Goal: Use online tool/utility: Utilize a website feature to perform a specific function

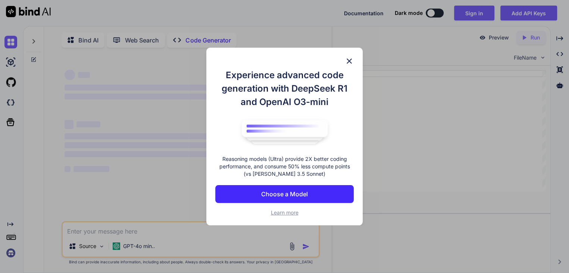
click at [307, 197] on button "Choose a Model" at bounding box center [284, 194] width 138 height 18
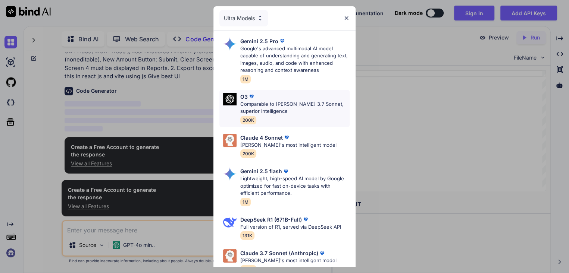
scroll to position [82, 0]
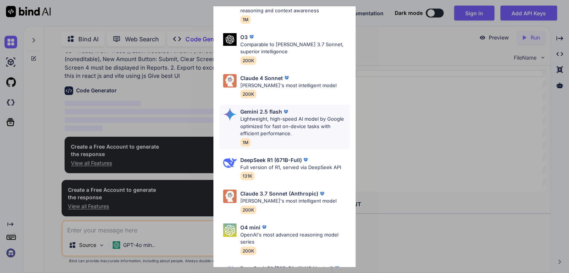
type textarea "x"
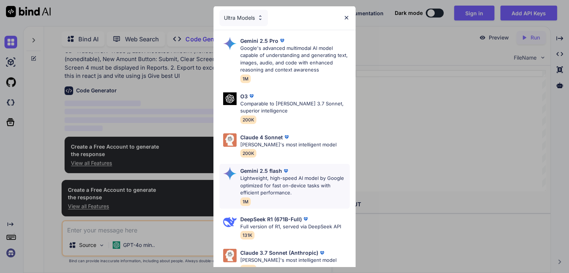
scroll to position [0, 0]
click at [295, 79] on div "Gemini 2.5 Pro Google's advanced multimodal AI model capable of understanding a…" at bounding box center [294, 60] width 109 height 46
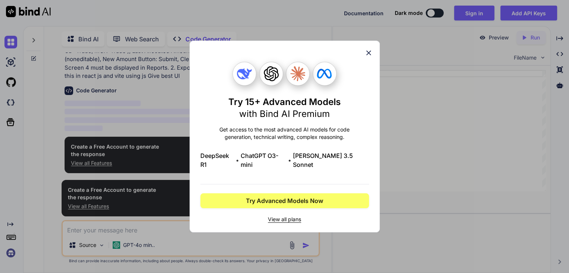
click at [369, 54] on icon at bounding box center [368, 53] width 8 height 8
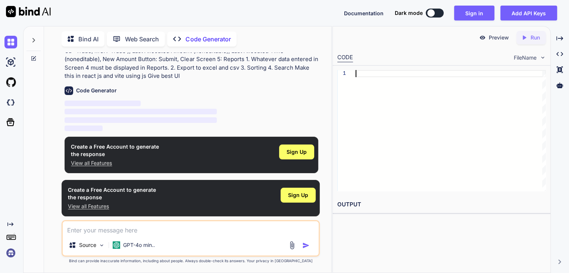
click at [384, 109] on div at bounding box center [451, 130] width 190 height 121
click at [304, 151] on span "Sign Up" at bounding box center [297, 151] width 20 height 7
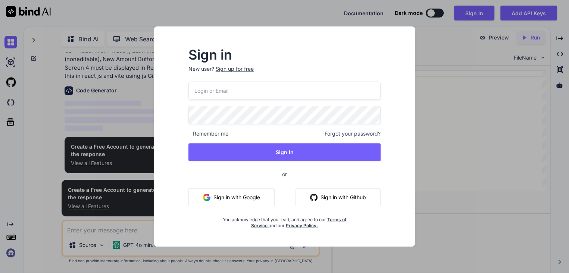
click at [239, 200] on button "Sign in with Google" at bounding box center [231, 198] width 86 height 18
click at [225, 198] on button "Sign in with Google" at bounding box center [231, 198] width 86 height 18
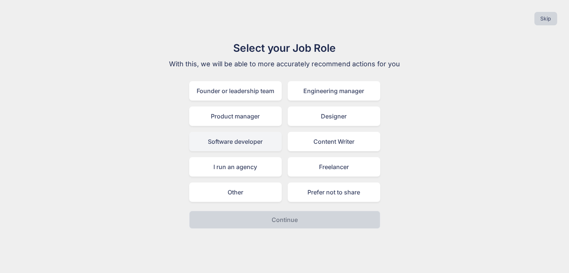
click at [234, 140] on div "Software developer" at bounding box center [235, 141] width 93 height 19
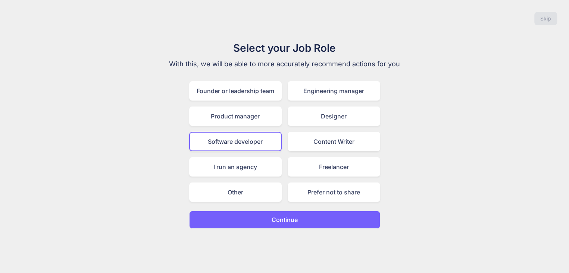
click at [286, 221] on p "Continue" at bounding box center [285, 220] width 26 height 9
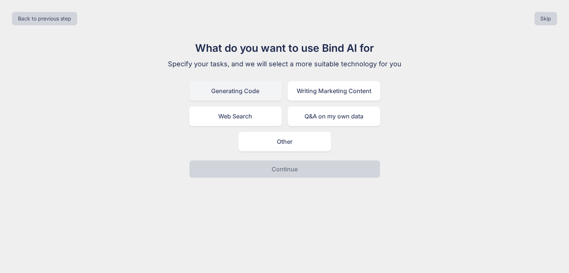
click at [256, 92] on div "Generating Code" at bounding box center [235, 90] width 93 height 19
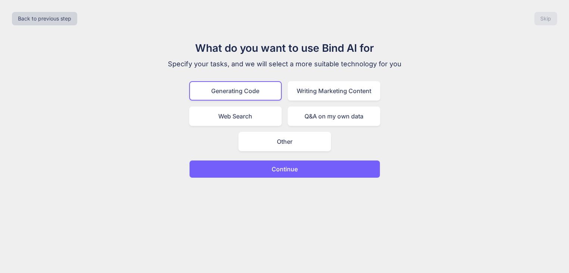
click at [284, 165] on p "Continue" at bounding box center [285, 169] width 26 height 9
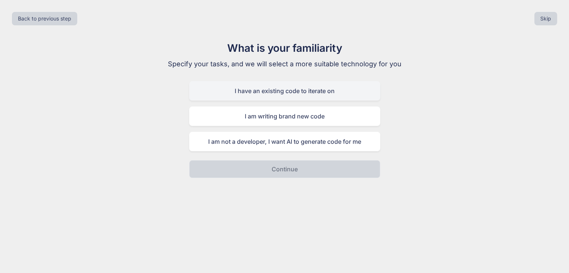
click at [282, 97] on div "I have an existing code to iterate on" at bounding box center [284, 90] width 191 height 19
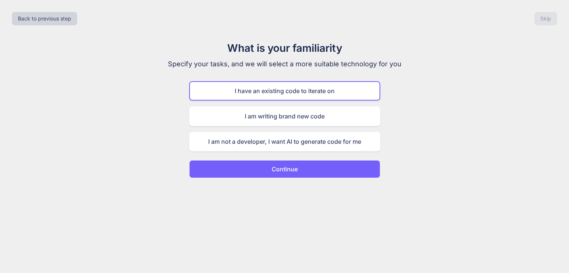
click at [291, 170] on p "Continue" at bounding box center [285, 169] width 26 height 9
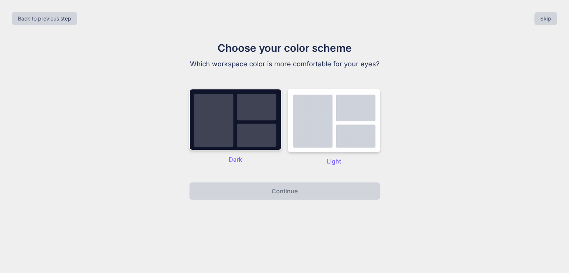
click at [260, 132] on img at bounding box center [235, 120] width 93 height 62
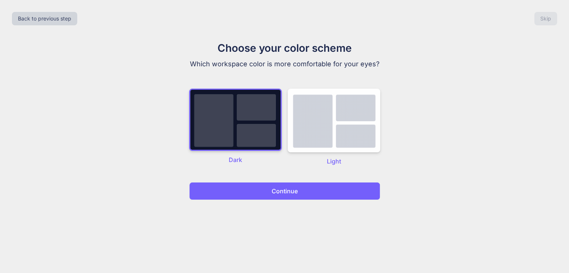
click at [279, 190] on p "Continue" at bounding box center [285, 191] width 26 height 9
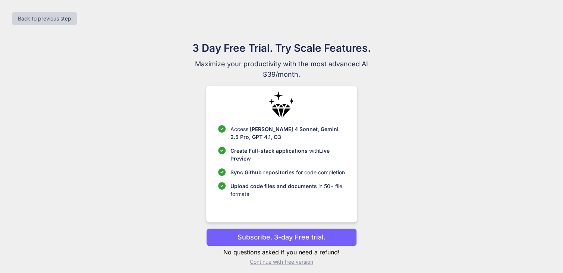
click at [279, 190] on p "Upload code files and documents in 50+ file formats" at bounding box center [287, 190] width 115 height 16
click at [282, 259] on p "Continue with free version" at bounding box center [281, 262] width 150 height 7
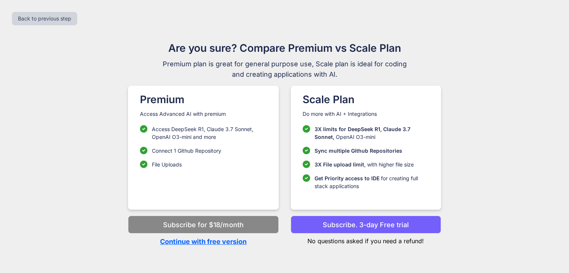
click at [235, 239] on p "Continue with free version" at bounding box center [203, 242] width 150 height 10
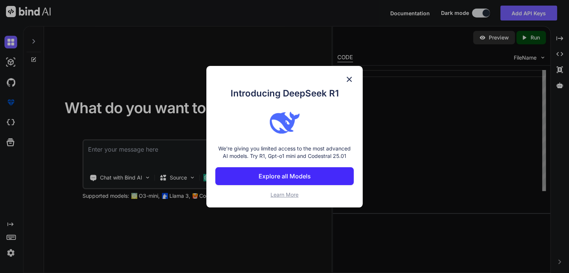
click at [350, 75] on img at bounding box center [349, 79] width 9 height 9
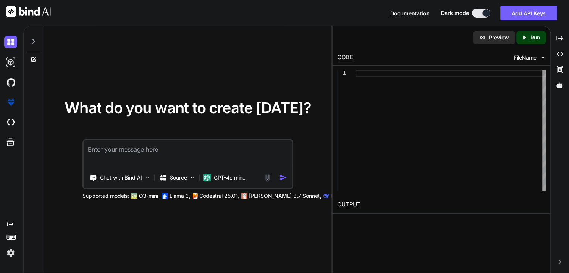
click at [171, 145] on textarea at bounding box center [188, 155] width 209 height 28
paste textarea "Create an Frontend design for below screens. Screen 1: Login Fields: UserID, Pa…"
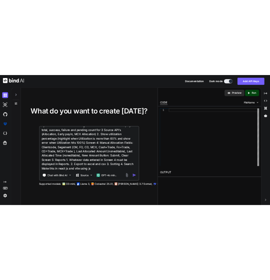
scroll to position [45, 0]
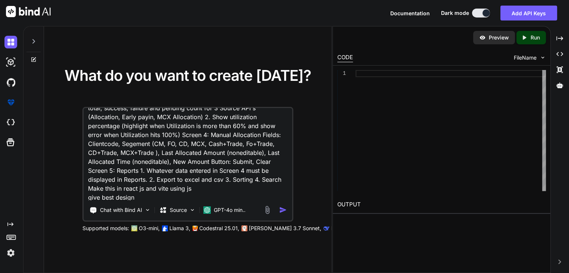
type textarea "Create an Frontend design for below screens. Screen 1: Login Fields: UserID, Pa…"
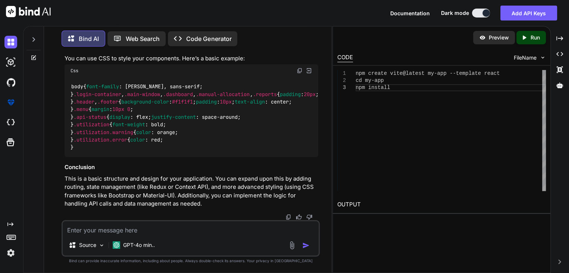
scroll to position [2486, 0]
